Goal: Task Accomplishment & Management: Manage account settings

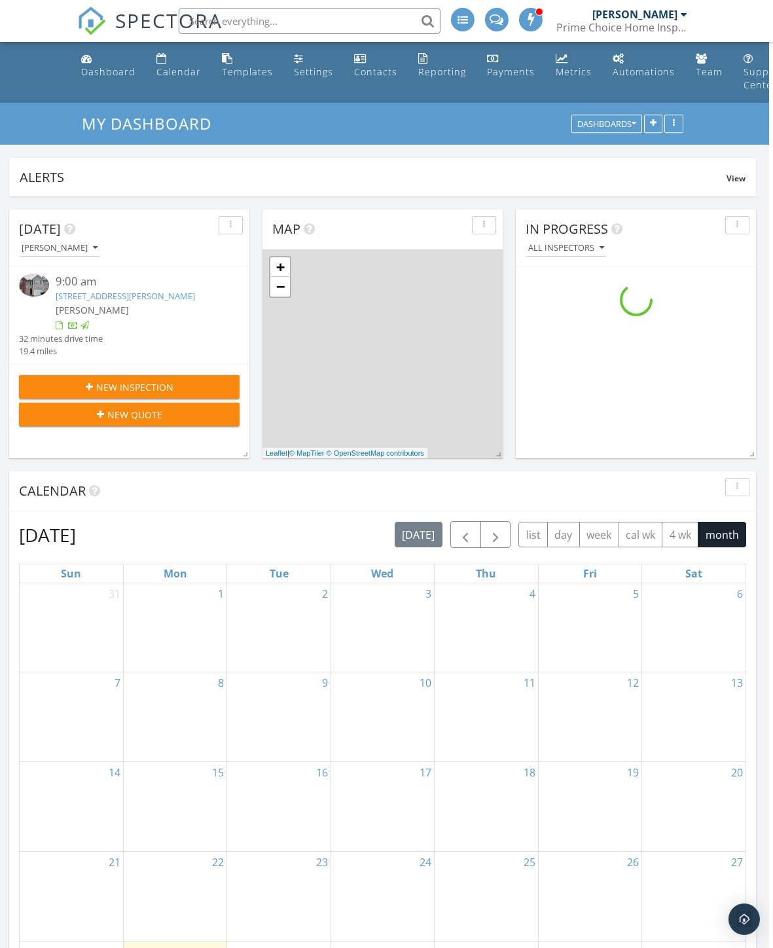
scroll to position [0, 5]
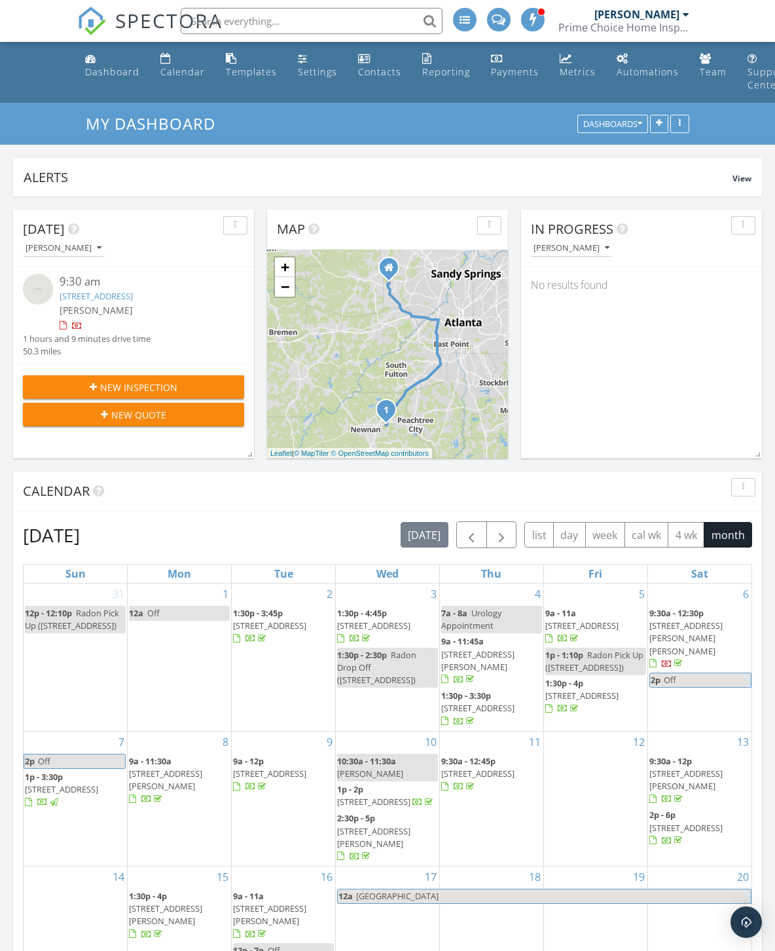
click at [133, 295] on link "[STREET_ADDRESS]" at bounding box center [96, 296] width 73 height 12
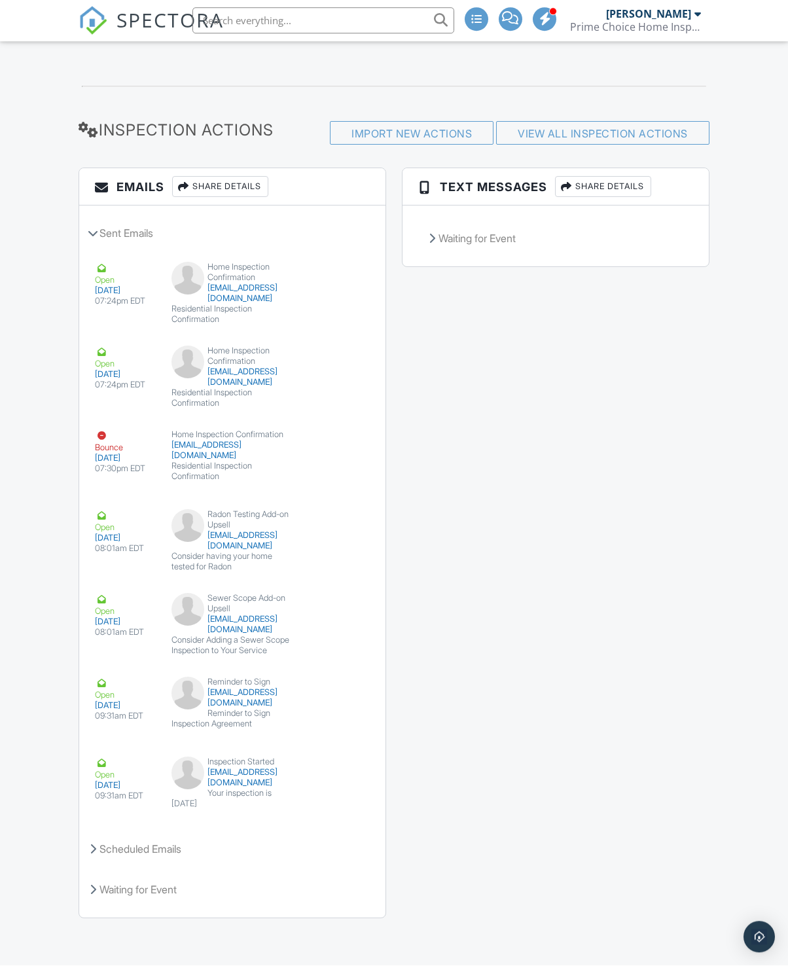
scroll to position [1717, 0]
click at [345, 393] on button "Resend" at bounding box center [331, 391] width 58 height 25
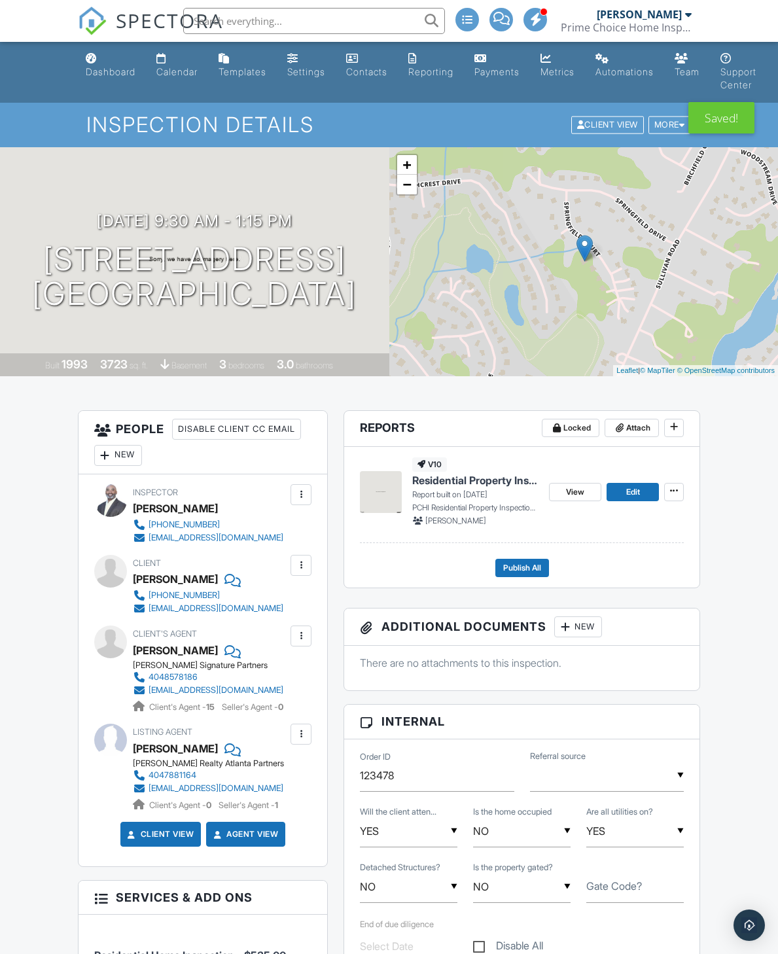
click at [99, 69] on div "Dashboard" at bounding box center [111, 71] width 50 height 11
